Goal: Information Seeking & Learning: Find specific page/section

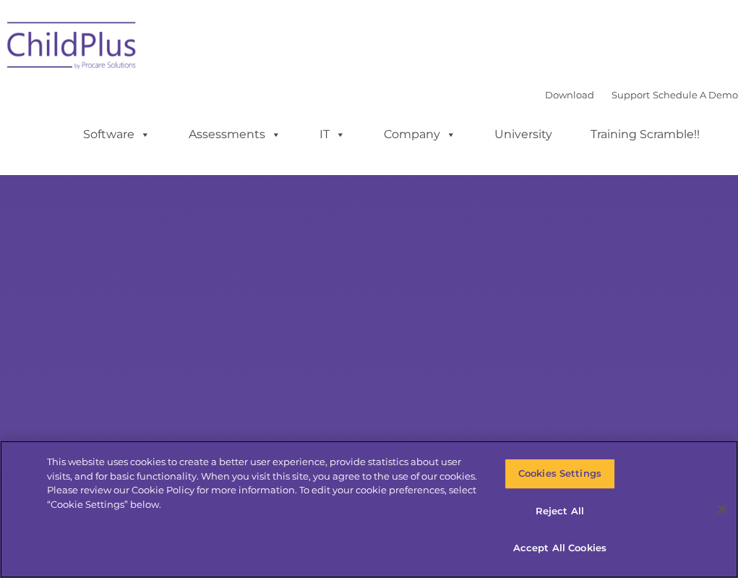
select select "MEDIUM"
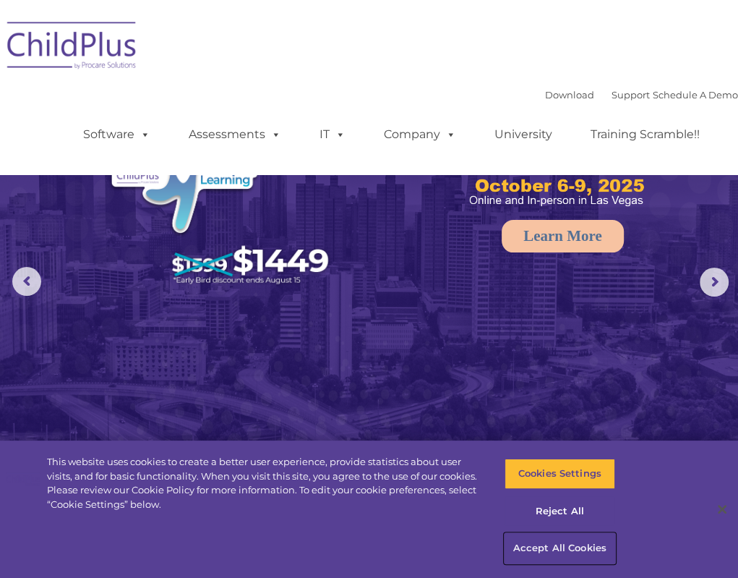
click at [533, 547] on button "Accept All Cookies" at bounding box center [560, 548] width 111 height 30
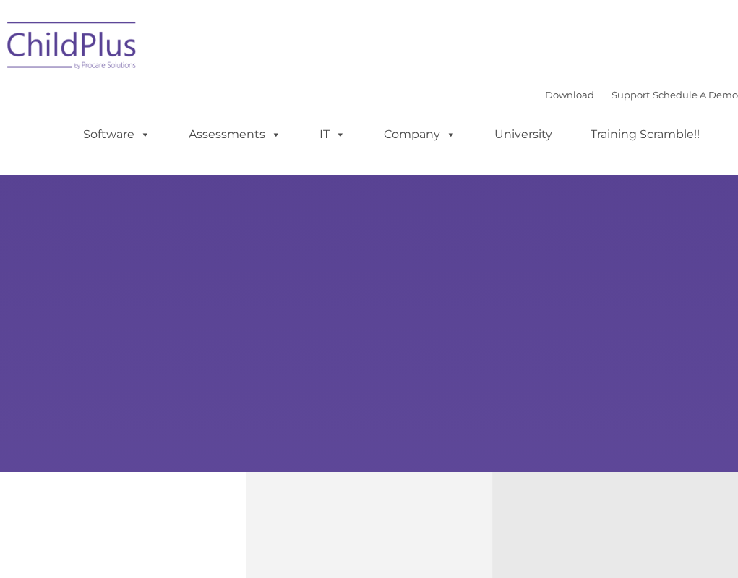
type input ""
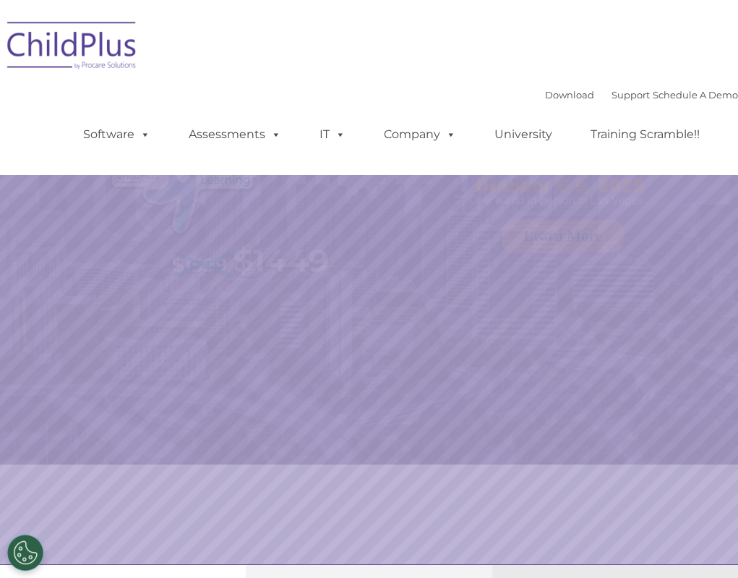
select select "MEDIUM"
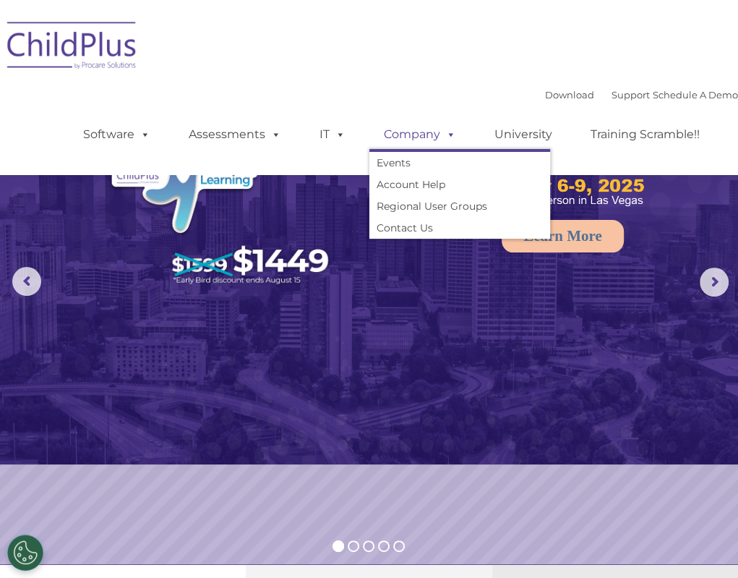
click at [383, 132] on link "Company" at bounding box center [419, 134] width 101 height 29
click at [379, 178] on link "Account Help" at bounding box center [459, 185] width 181 height 22
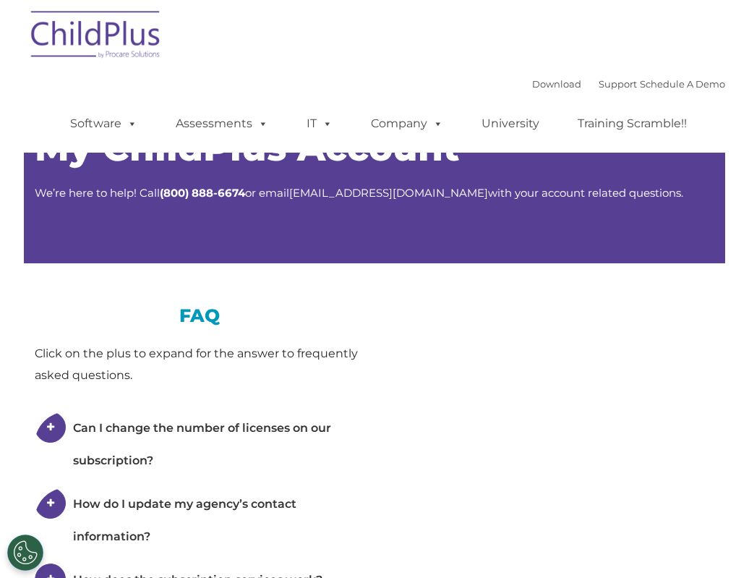
type input ""
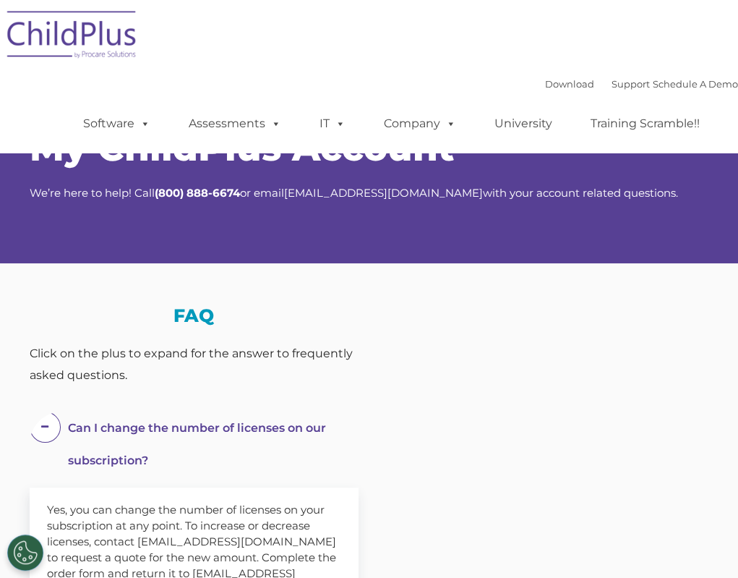
select select "MEDIUM"
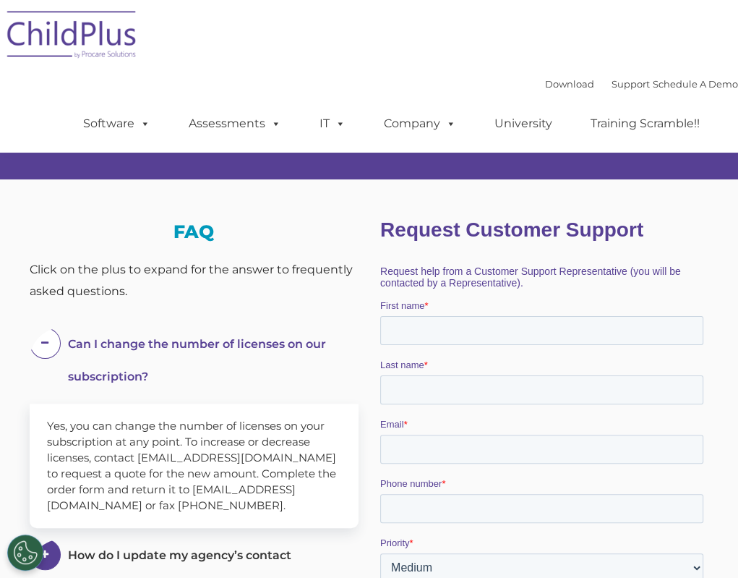
scroll to position [69, 0]
